Goal: Information Seeking & Learning: Find contact information

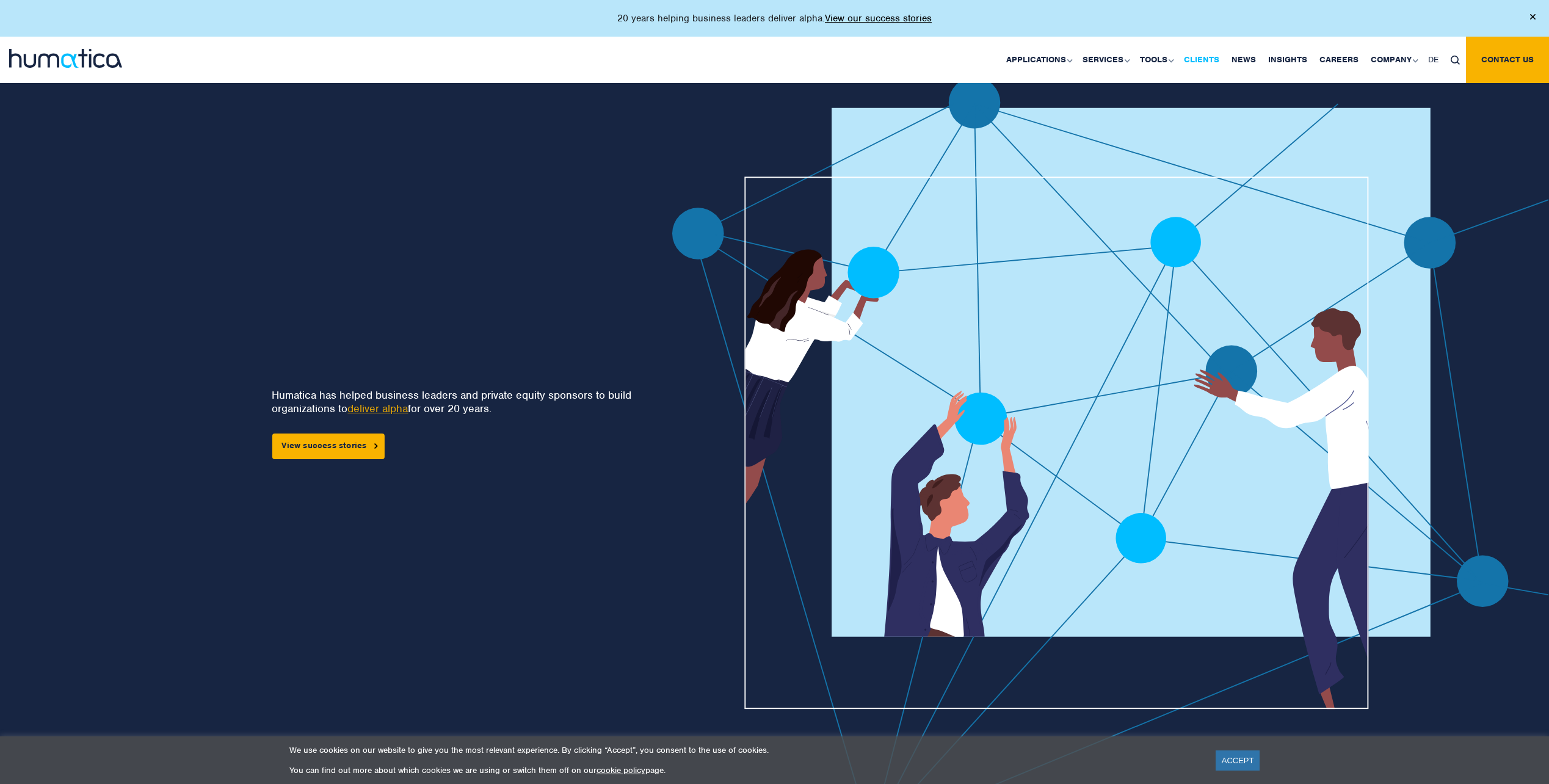
click at [1218, 55] on link "Clients" at bounding box center [1201, 60] width 47 height 47
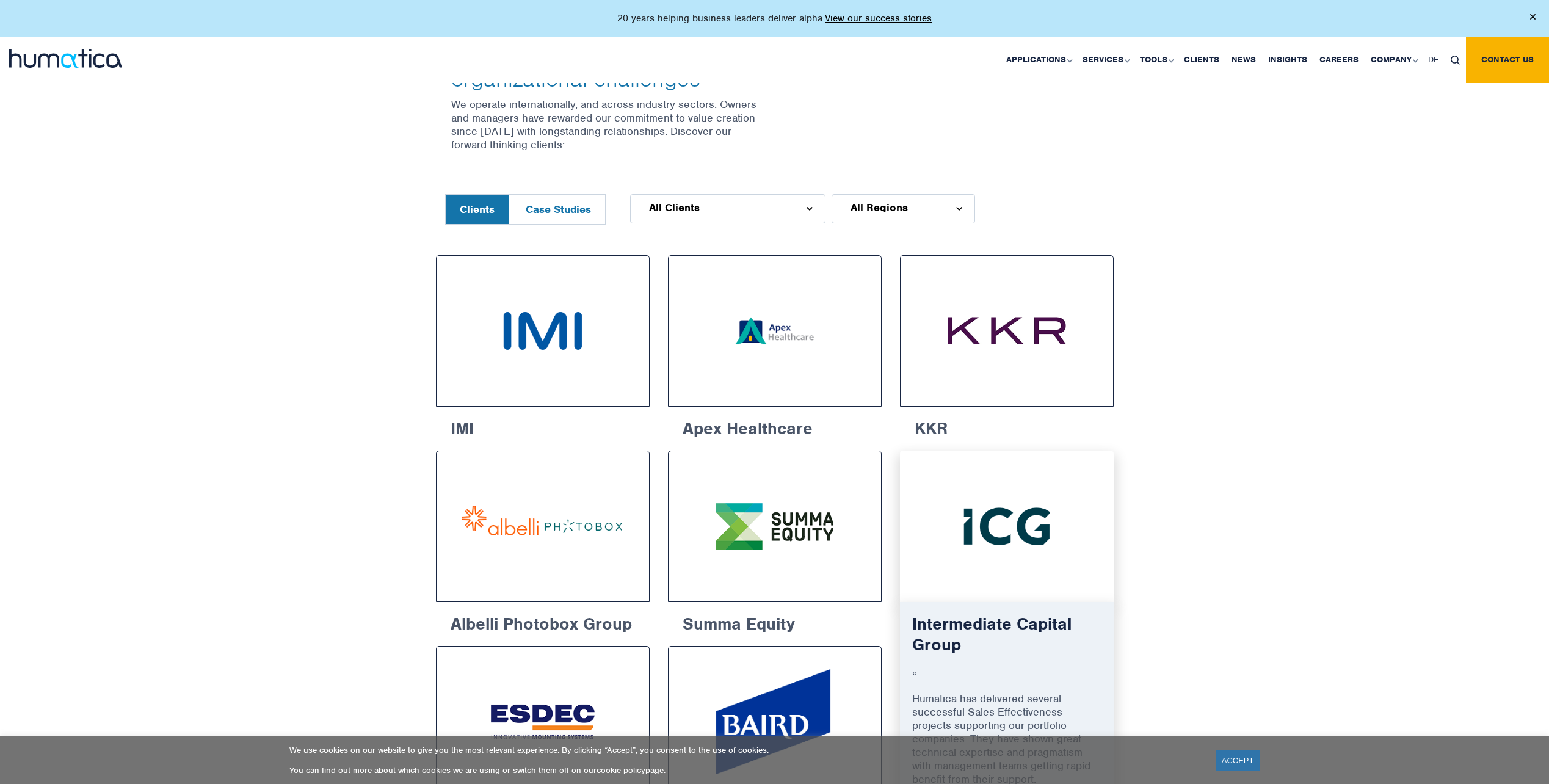
scroll to position [550, 0]
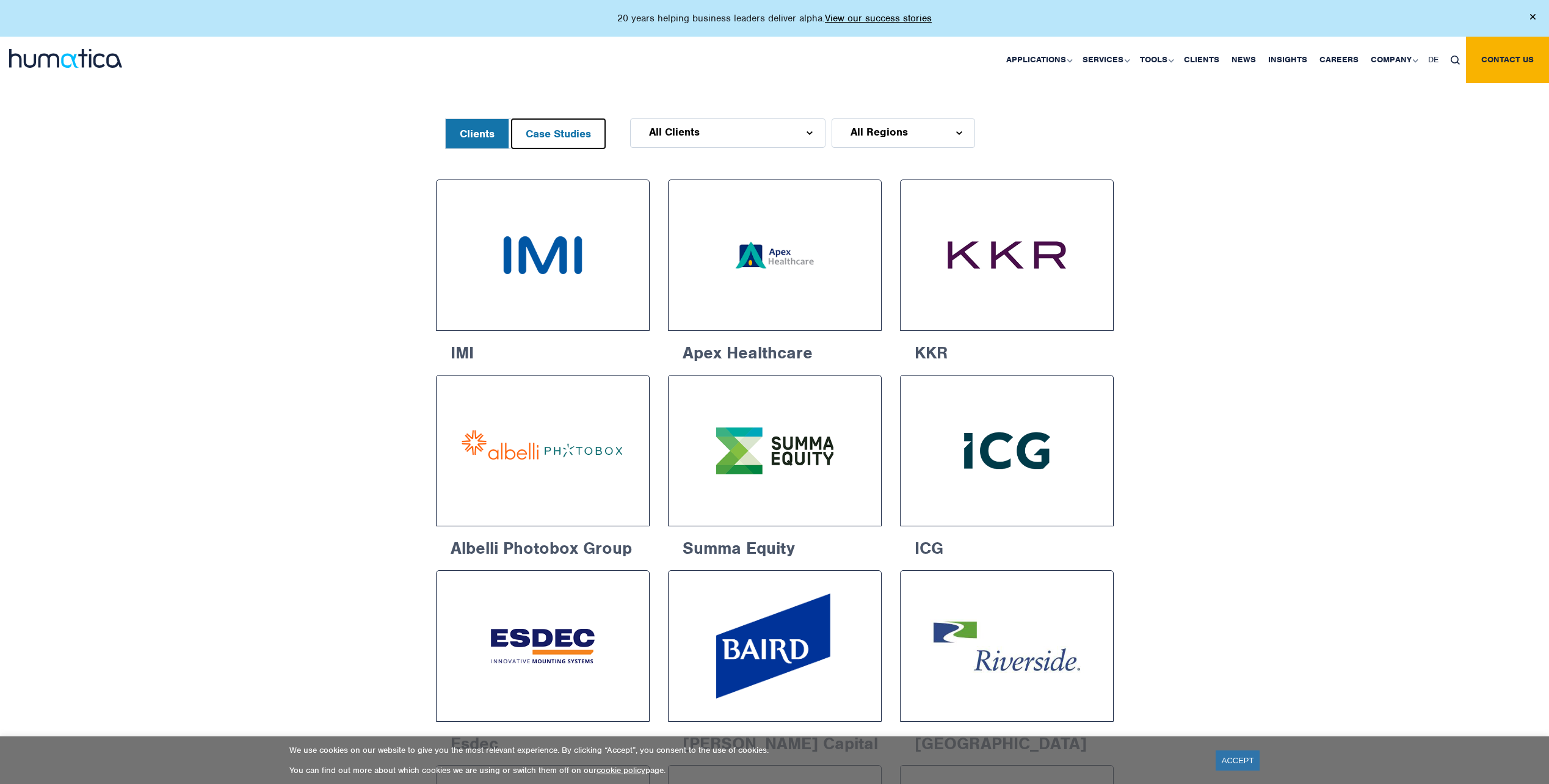
click at [561, 142] on button "Case Studies" at bounding box center [558, 134] width 93 height 30
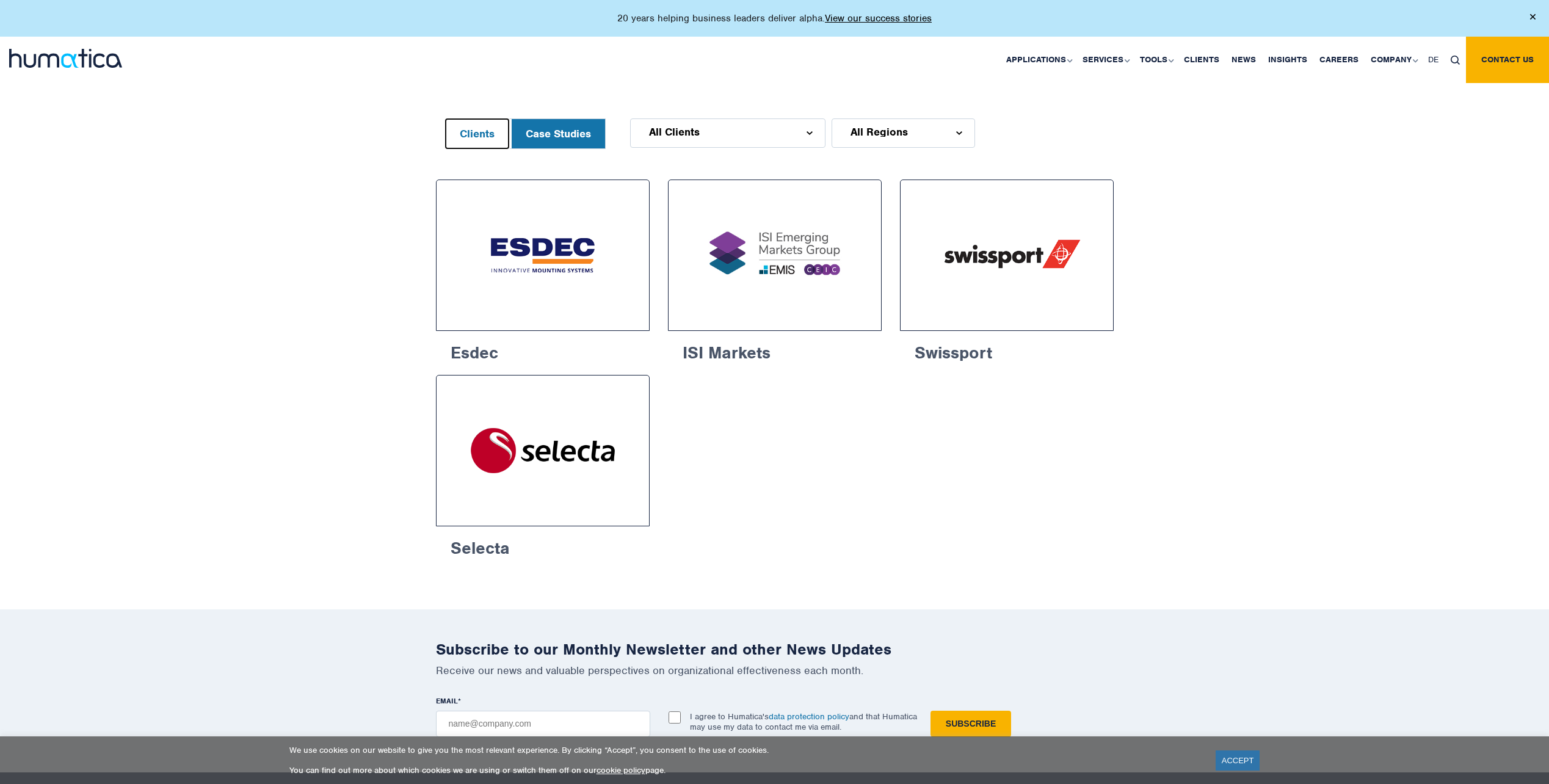
click at [486, 121] on button "Clients" at bounding box center [476, 134] width 63 height 30
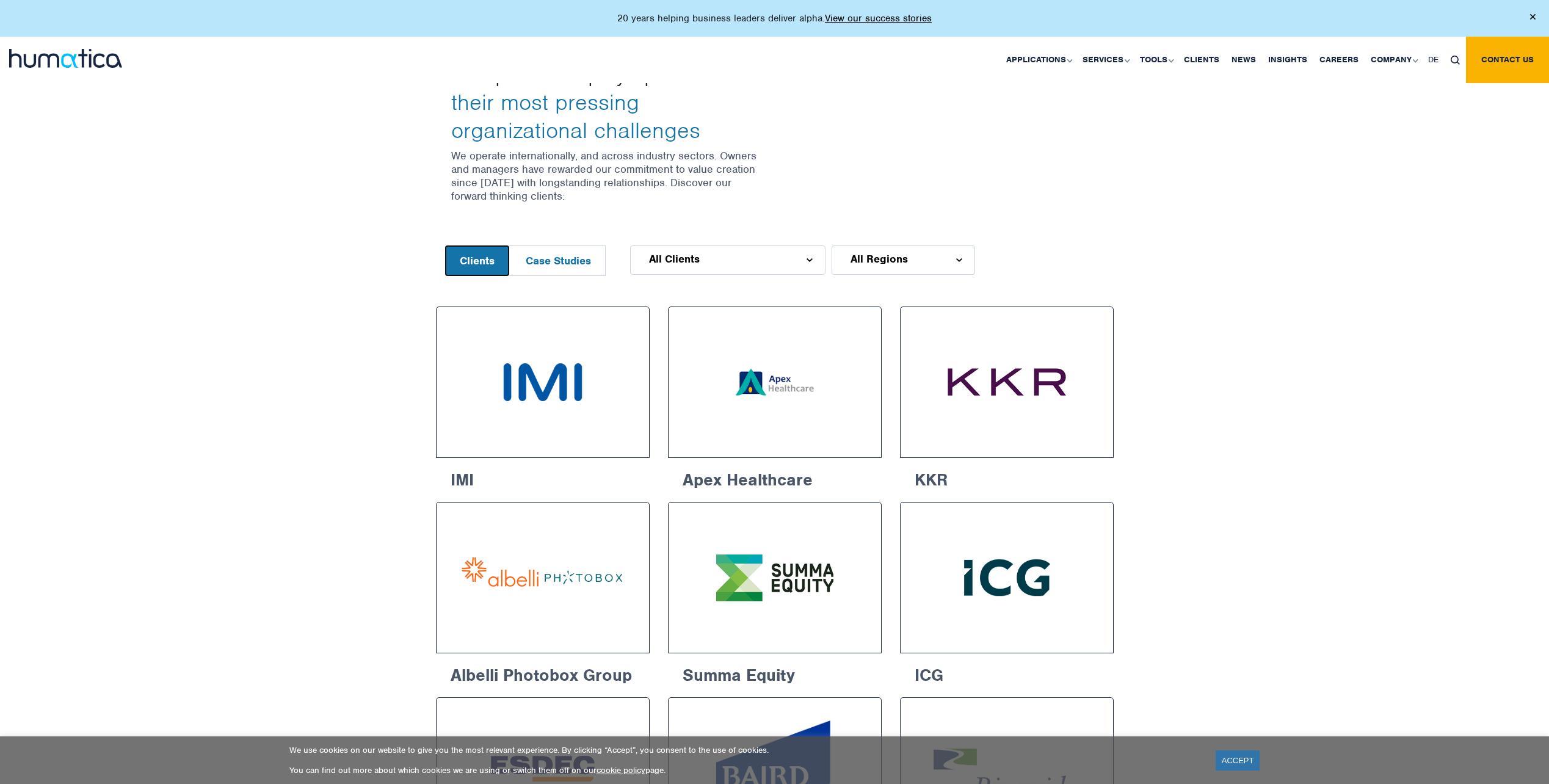
scroll to position [0, 0]
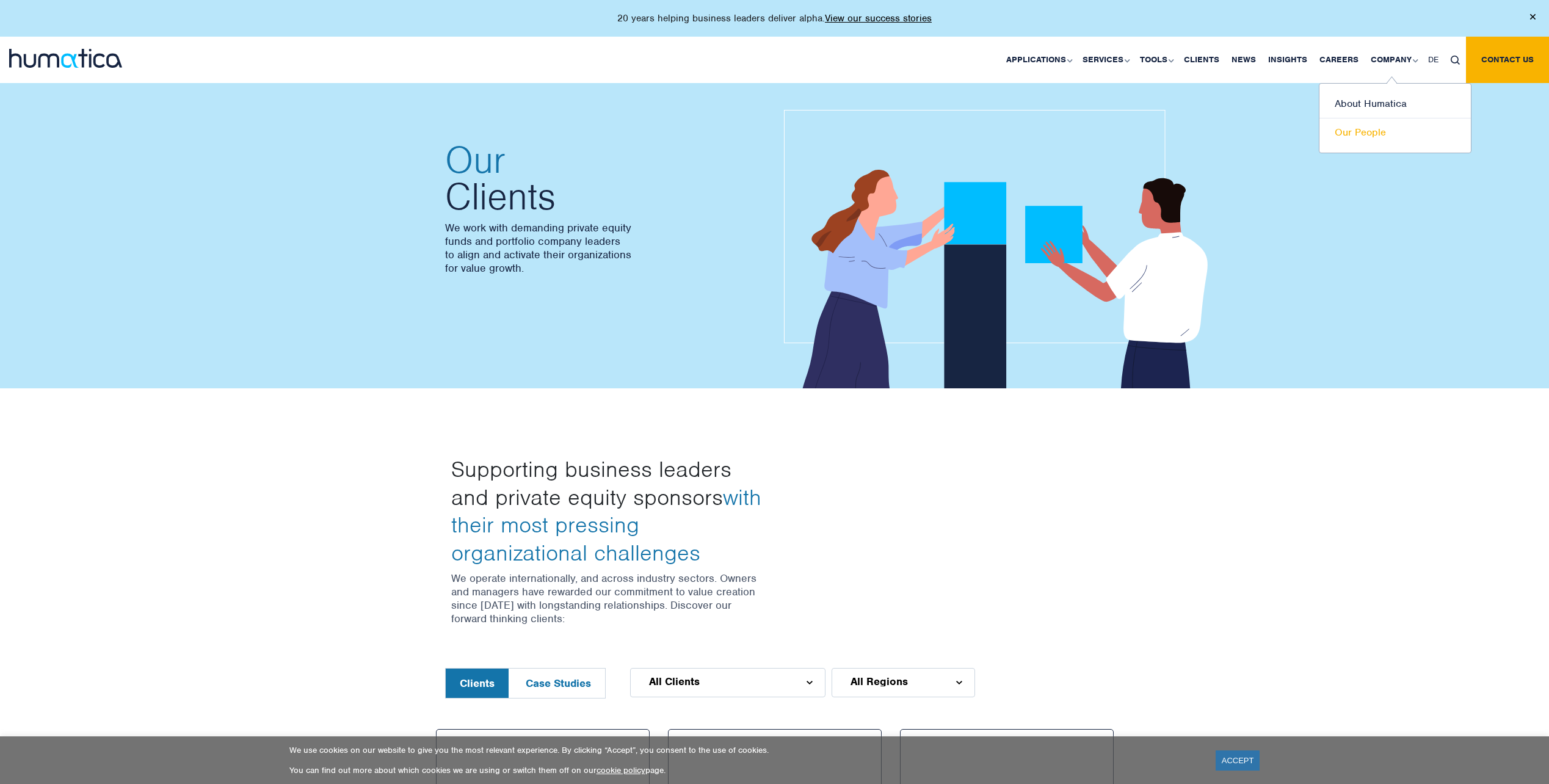
click at [1373, 137] on link "Our People" at bounding box center [1395, 132] width 152 height 28
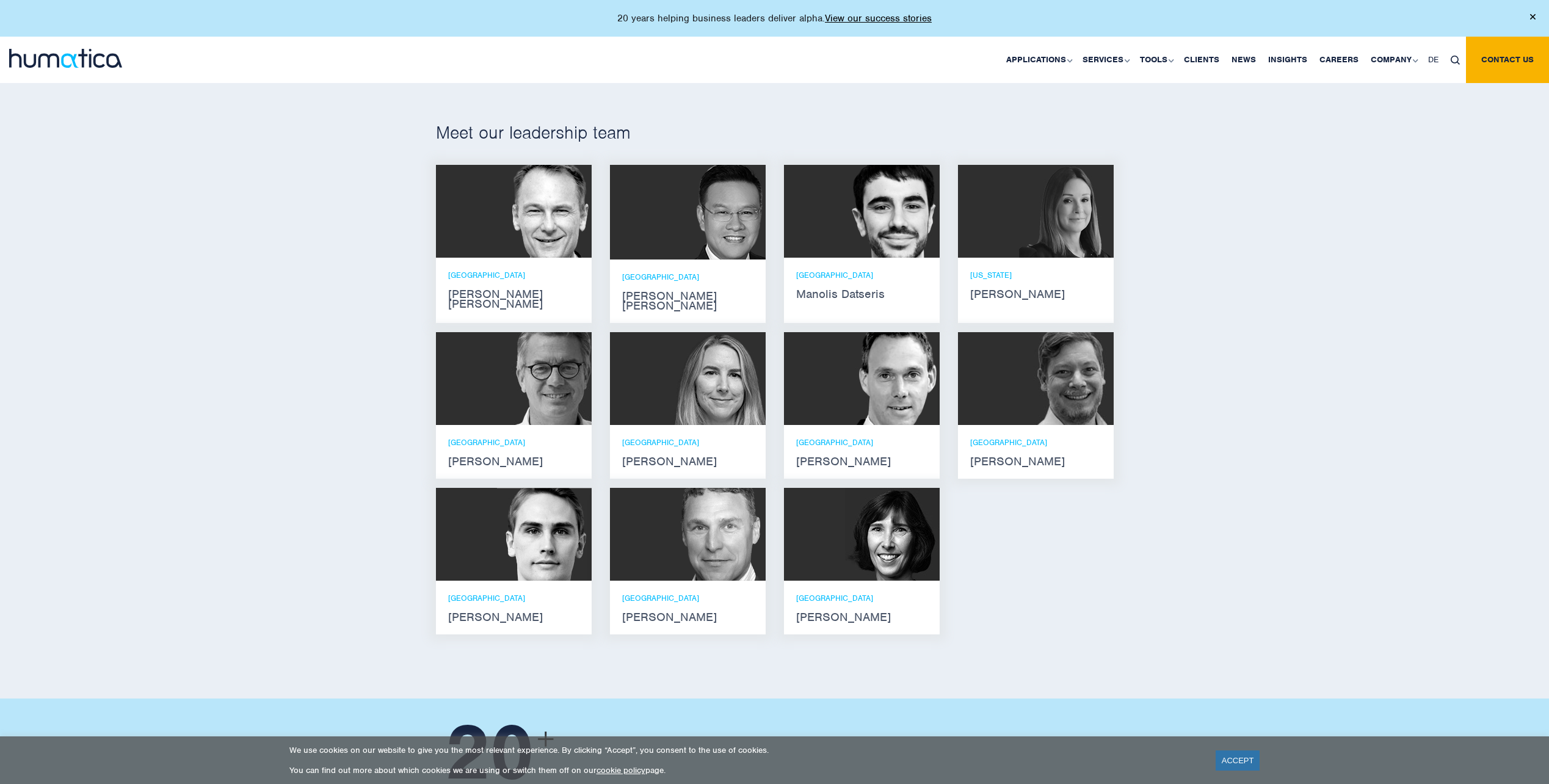
scroll to position [672, 0]
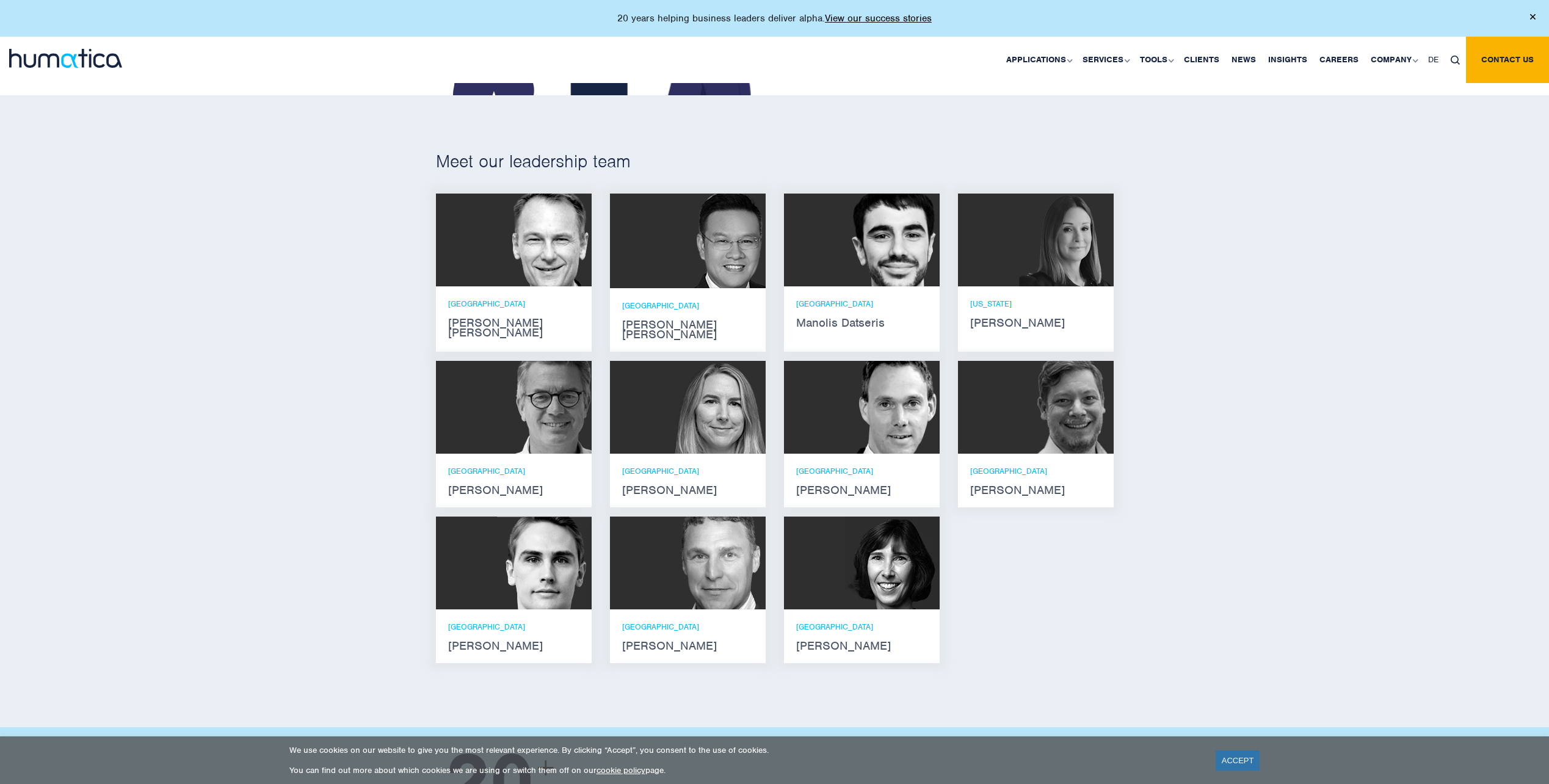
click at [490, 308] on div "ZURICH Andros Payne" at bounding box center [513, 318] width 131 height 39
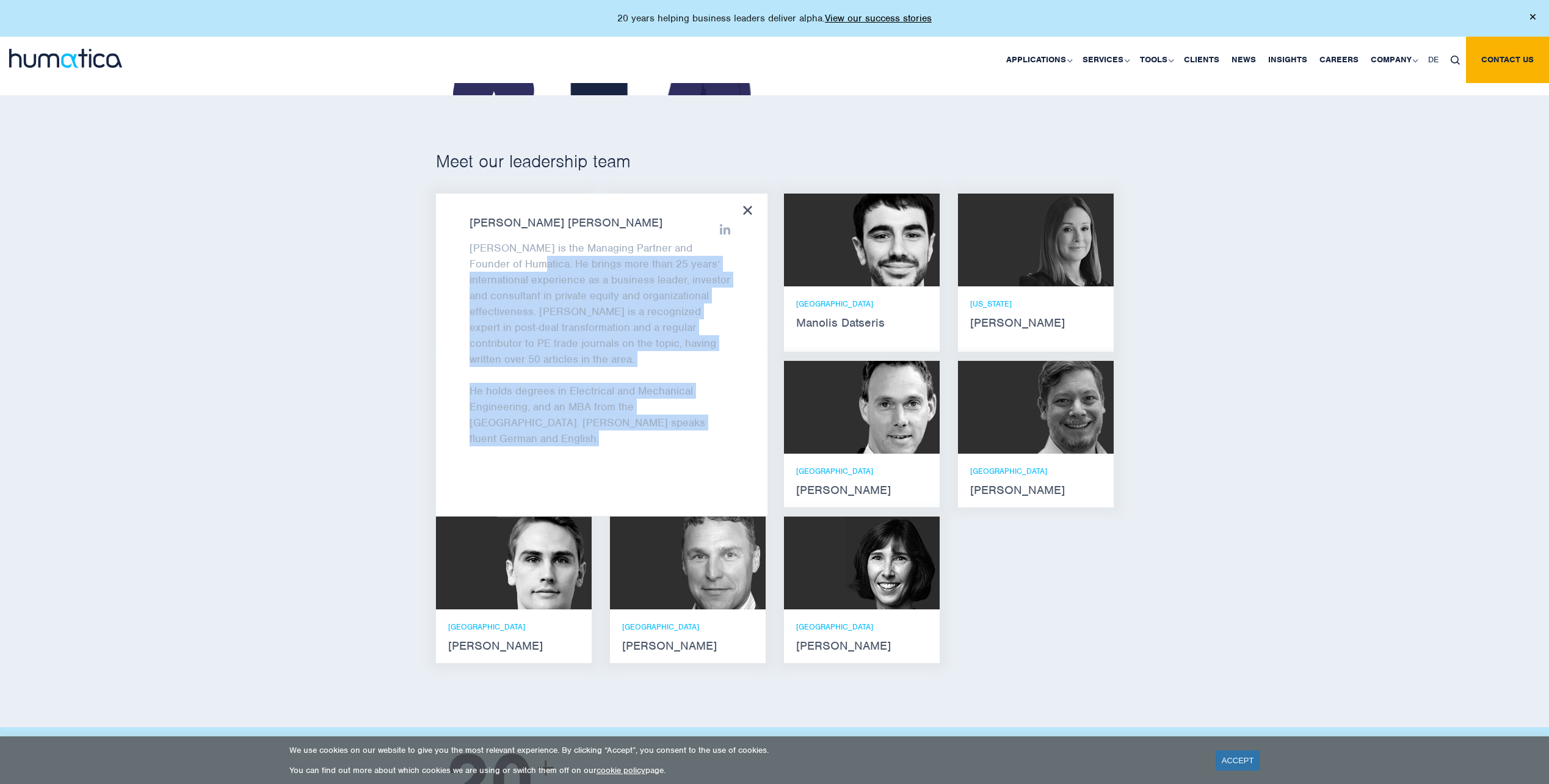
drag, startPoint x: 540, startPoint y: 274, endPoint x: 736, endPoint y: 420, distance: 244.4
click at [736, 420] on div "Andros Payne Andros is the Managing Partner and Founder of Humatica. He brings …" at bounding box center [601, 355] width 331 height 322
click at [613, 331] on p "Andros is the Managing Partner and Founder of Humatica. He brings more than 25 …" at bounding box center [601, 303] width 264 height 127
drag, startPoint x: 499, startPoint y: 260, endPoint x: 739, endPoint y: 447, distance: 304.3
click at [739, 447] on div "Andros Payne Andros is the Managing Partner and Founder of Humatica. He brings …" at bounding box center [601, 355] width 331 height 322
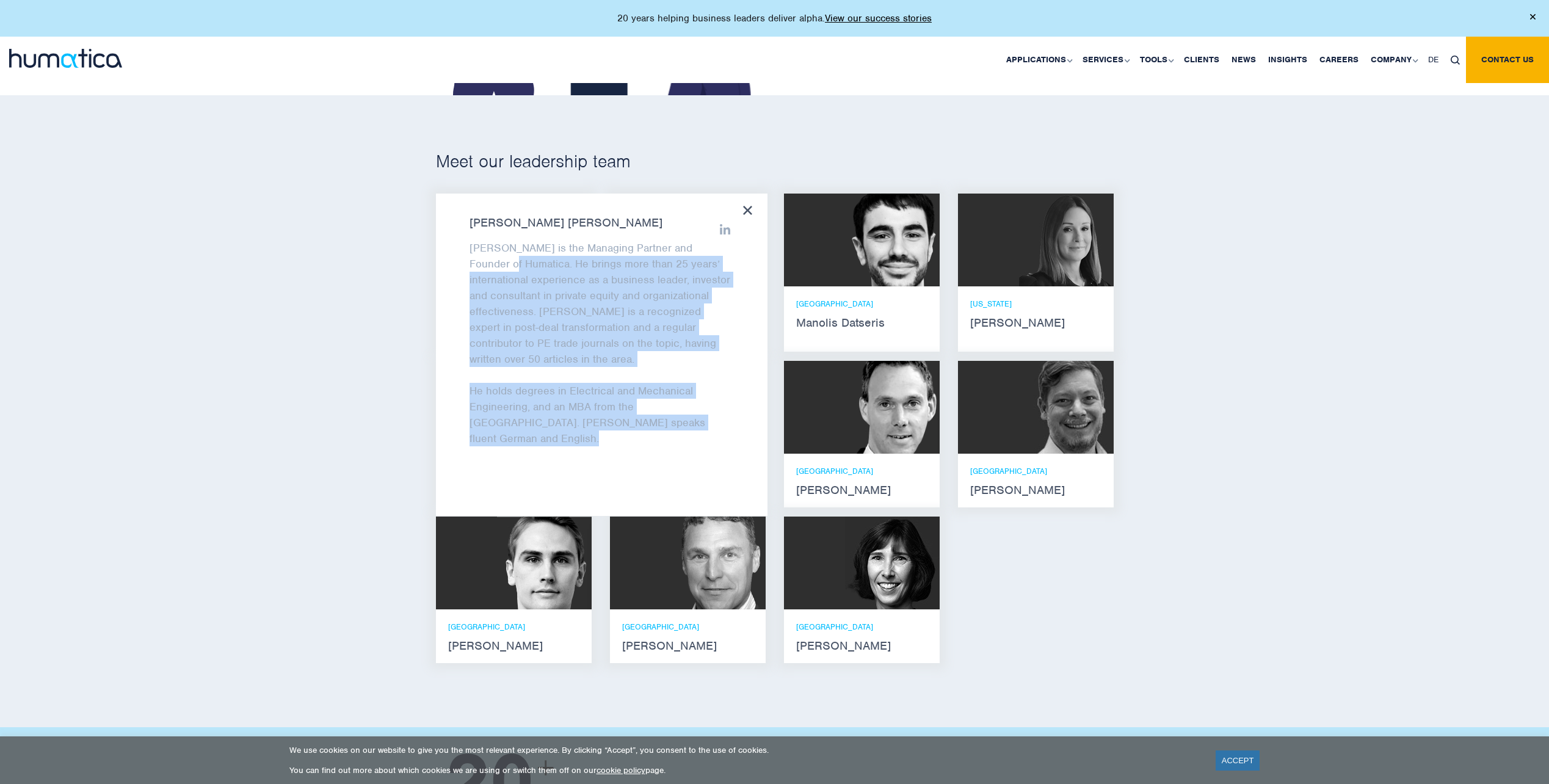
drag, startPoint x: 487, startPoint y: 224, endPoint x: 484, endPoint y: 234, distance: 10.4
click at [487, 224] on strong "Andros Payne" at bounding box center [601, 223] width 264 height 10
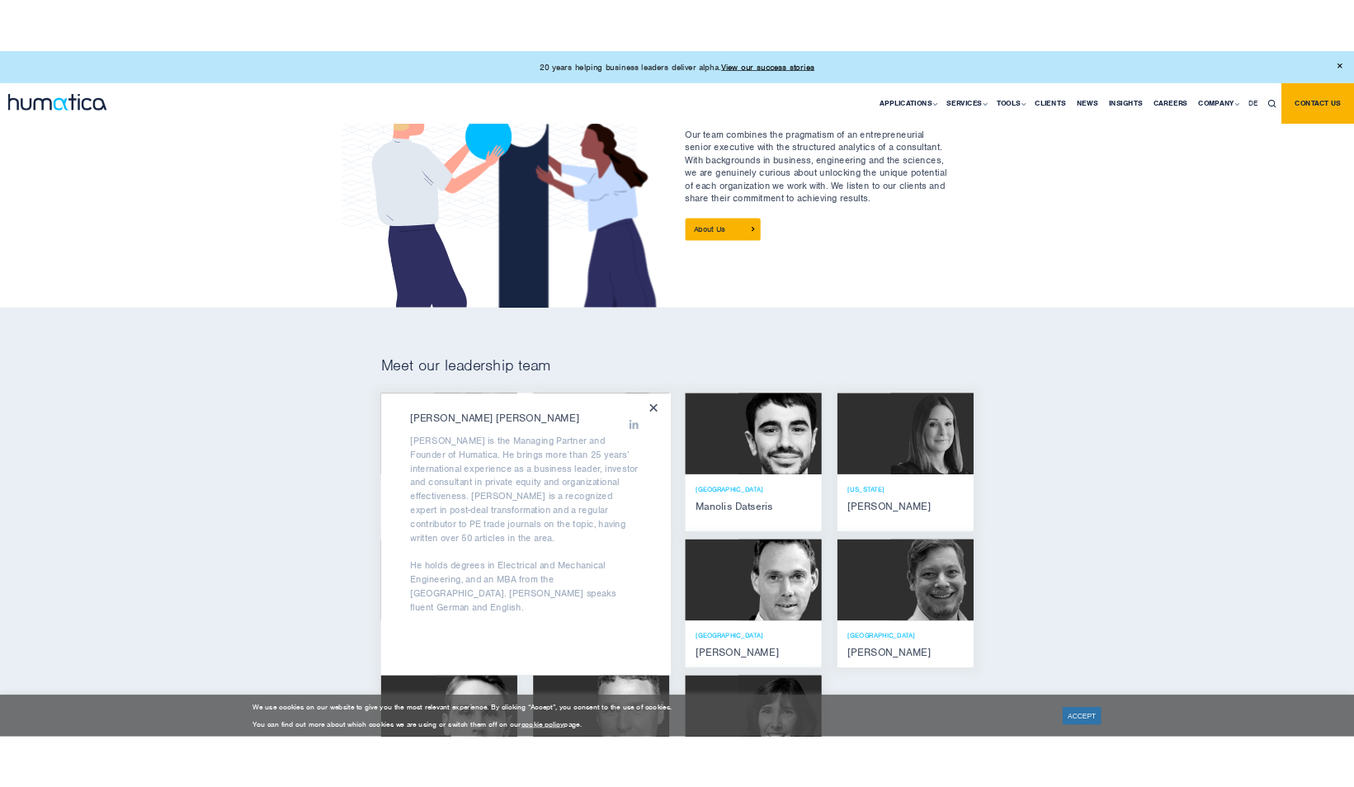
scroll to position [0, 0]
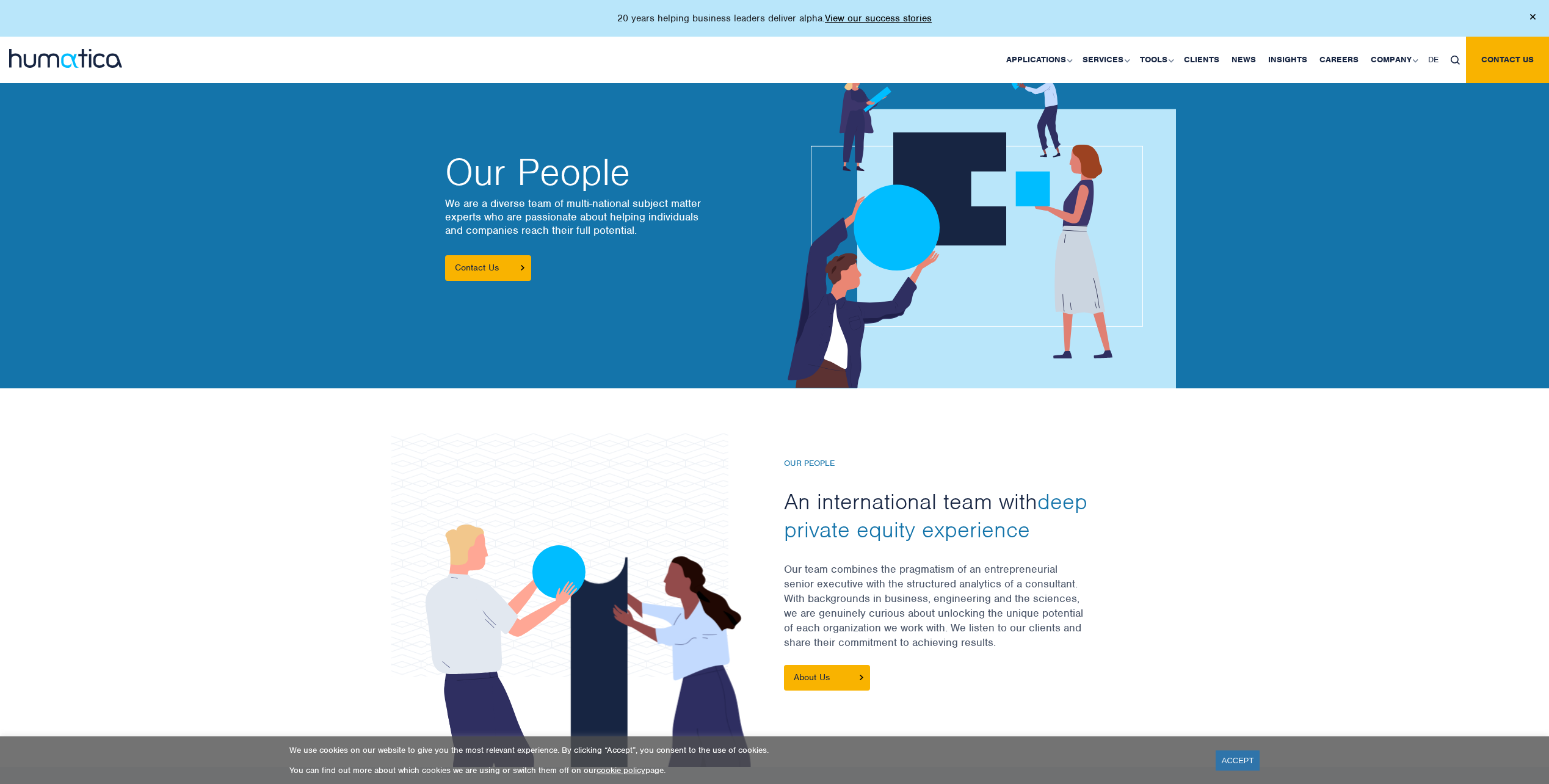
click at [141, 476] on div at bounding box center [774, 578] width 1549 height 379
